Goal: Find specific page/section: Find specific page/section

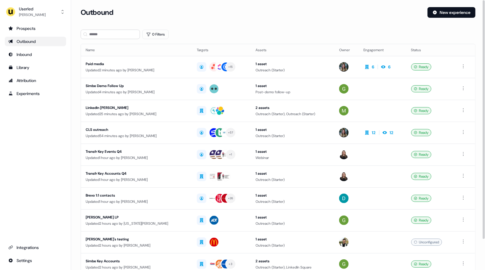
click at [237, 30] on div "0 Filters" at bounding box center [278, 34] width 395 height 9
click at [240, 33] on div "0 Filters" at bounding box center [278, 34] width 395 height 9
click at [240, 32] on div "0 Filters" at bounding box center [278, 34] width 395 height 9
click at [23, 65] on div "Library" at bounding box center [35, 68] width 54 height 6
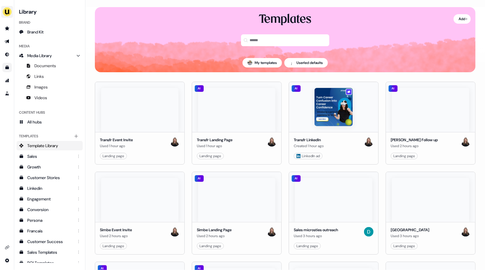
click at [8, 15] on img "side nav menu" at bounding box center [6, 11] width 9 height 9
